Goal: Task Accomplishment & Management: Complete application form

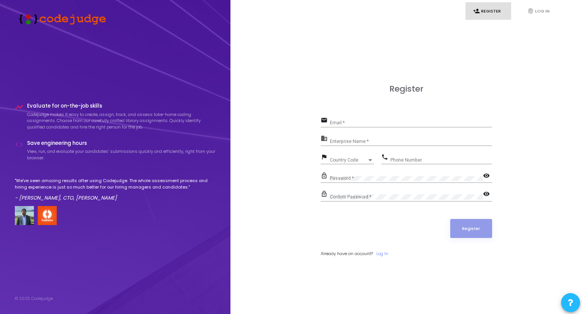
click at [363, 119] on div "Email *" at bounding box center [411, 121] width 162 height 12
type input "[EMAIL_ADDRESS][DOMAIN_NAME]"
click at [350, 142] on input "Enterprise Name *" at bounding box center [411, 141] width 162 height 5
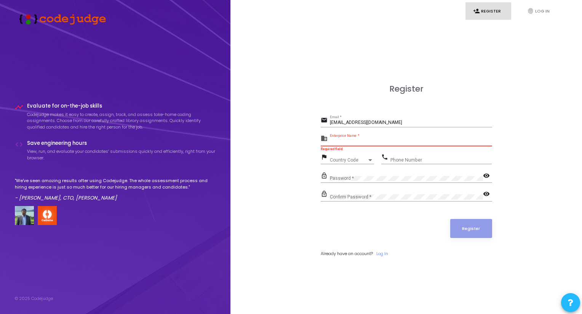
paste input "Payoneer"
type input "Payoneer"
click at [361, 139] on div "Payoneer Enterprise Name *" at bounding box center [411, 140] width 162 height 12
click at [351, 159] on span "Country Code" at bounding box center [348, 160] width 37 height 5
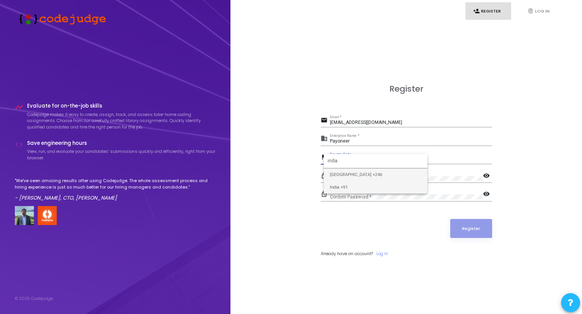
type input "india"
click at [356, 186] on span "India +91" at bounding box center [375, 187] width 91 height 13
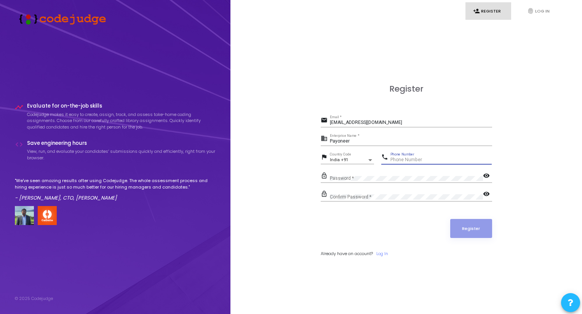
click at [412, 161] on input "Phone Number" at bounding box center [440, 160] width 101 height 5
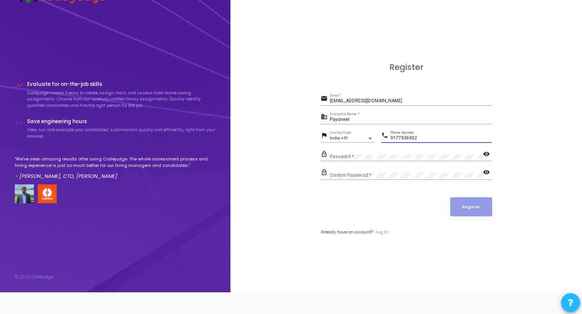
type input "9177936902"
click at [485, 152] on mat-icon "visibility" at bounding box center [487, 154] width 9 height 9
click at [487, 170] on mat-icon "visibility" at bounding box center [487, 173] width 9 height 9
click at [463, 204] on button "Register" at bounding box center [471, 207] width 42 height 19
click at [464, 209] on button "Register" at bounding box center [471, 207] width 42 height 19
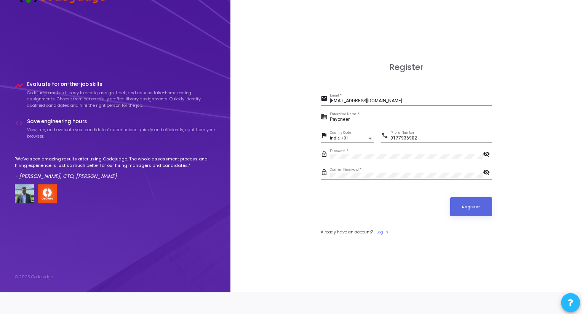
scroll to position [0, 0]
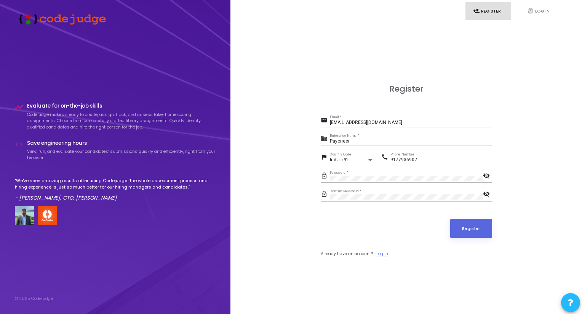
click at [388, 254] on link "Log In" at bounding box center [382, 254] width 12 height 6
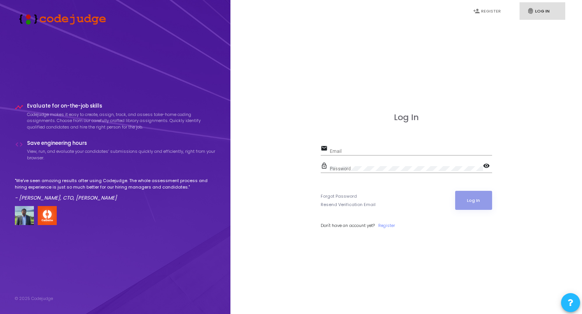
type input "[EMAIL_ADDRESS][DOMAIN_NAME]"
click at [467, 199] on button "Log In" at bounding box center [473, 200] width 37 height 19
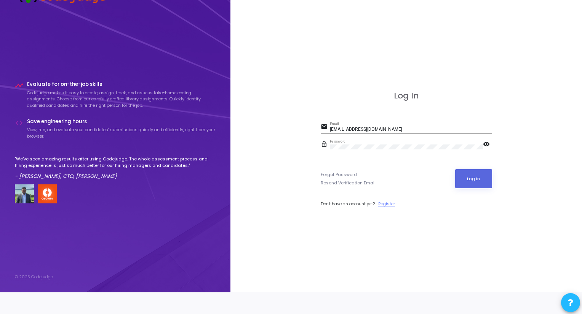
click at [388, 203] on link "Register" at bounding box center [386, 204] width 17 height 6
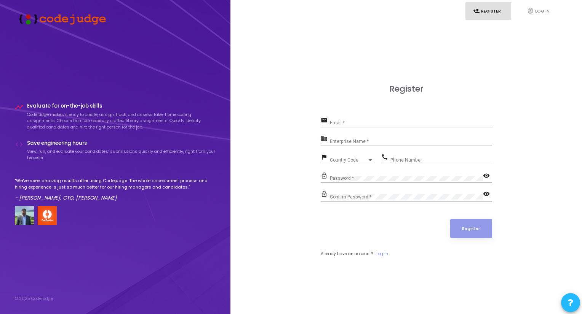
type input "[EMAIL_ADDRESS][DOMAIN_NAME]"
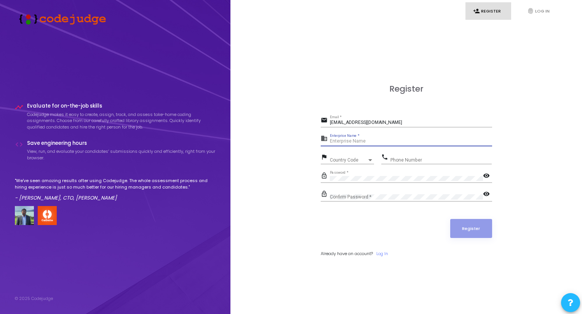
click at [372, 143] on input "Enterprise Name *" at bounding box center [411, 141] width 162 height 5
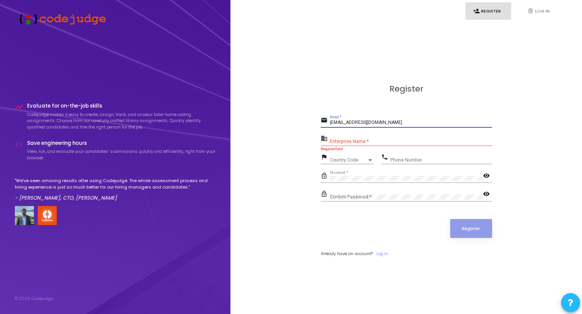
click at [421, 124] on input "[EMAIL_ADDRESS][DOMAIN_NAME]" at bounding box center [411, 122] width 162 height 5
click at [483, 174] on mat-icon "visibility" at bounding box center [487, 176] width 9 height 9
click at [321, 179] on div "lock_outline Password * visibility_off" at bounding box center [406, 177] width 171 height 12
click at [340, 158] on span "Country Code" at bounding box center [348, 160] width 37 height 5
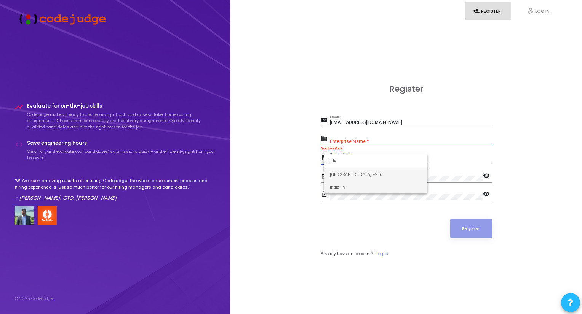
type input "india"
click at [345, 186] on span "India +91" at bounding box center [375, 187] width 91 height 13
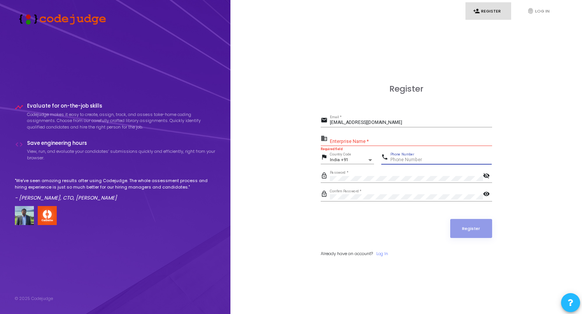
click at [408, 158] on input "Phone Number" at bounding box center [440, 160] width 101 height 5
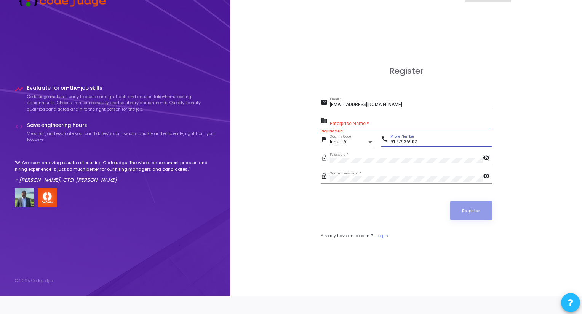
scroll to position [18, 0]
type input "9177936902"
click at [362, 122] on input "Enterprise Name *" at bounding box center [411, 123] width 162 height 5
paste input "Payoneer"
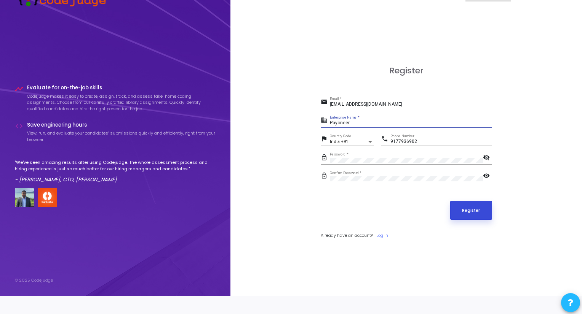
type input "Payoneer"
click at [479, 209] on button "Register" at bounding box center [471, 210] width 42 height 19
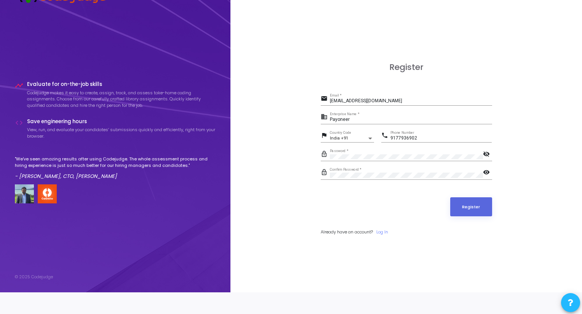
scroll to position [0, 0]
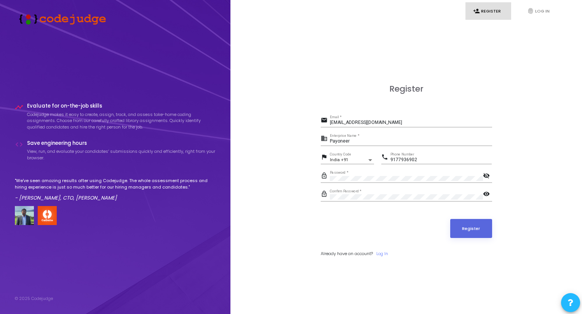
click at [490, 14] on link "person_add Register" at bounding box center [488, 11] width 46 height 18
